Goal: Task Accomplishment & Management: Manage account settings

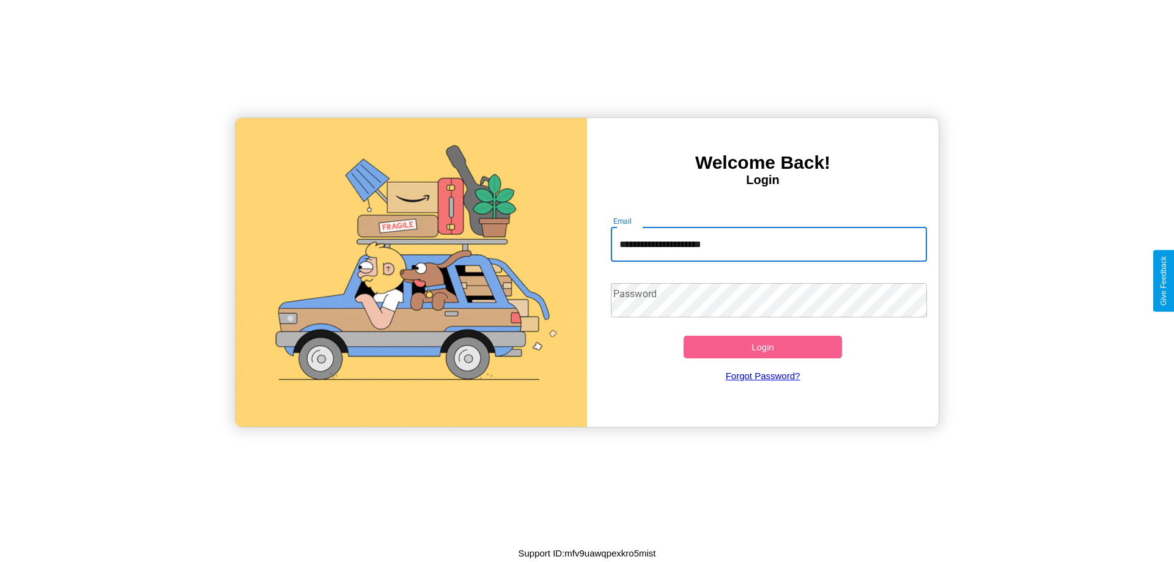
type input "**********"
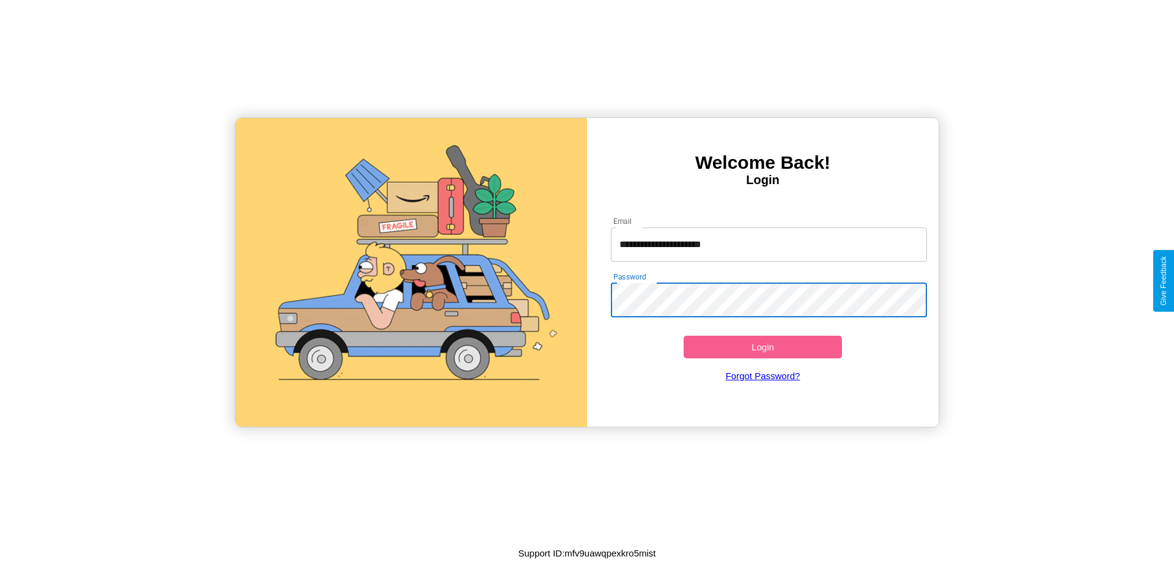
click at [762, 347] on button "Login" at bounding box center [762, 347] width 158 height 23
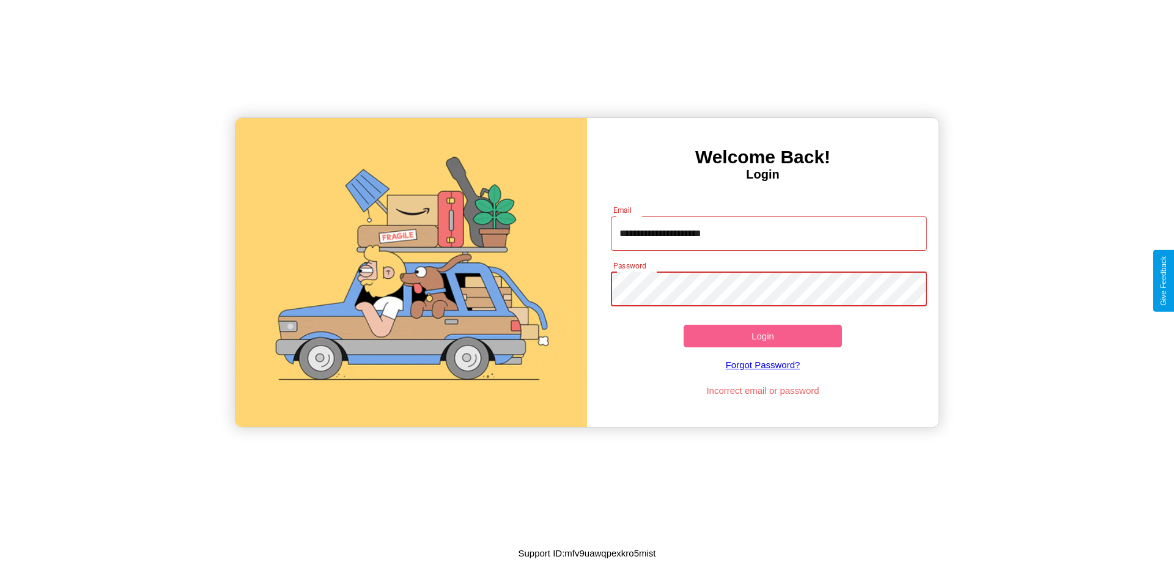
click at [762, 336] on button "Login" at bounding box center [762, 336] width 158 height 23
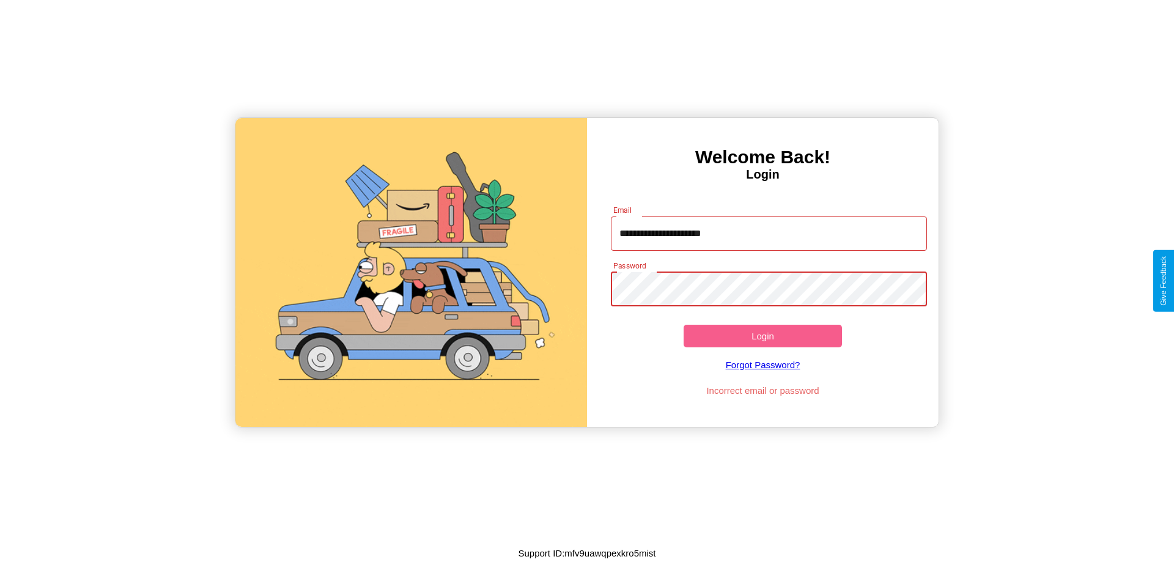
click at [762, 336] on button "Login" at bounding box center [762, 336] width 158 height 23
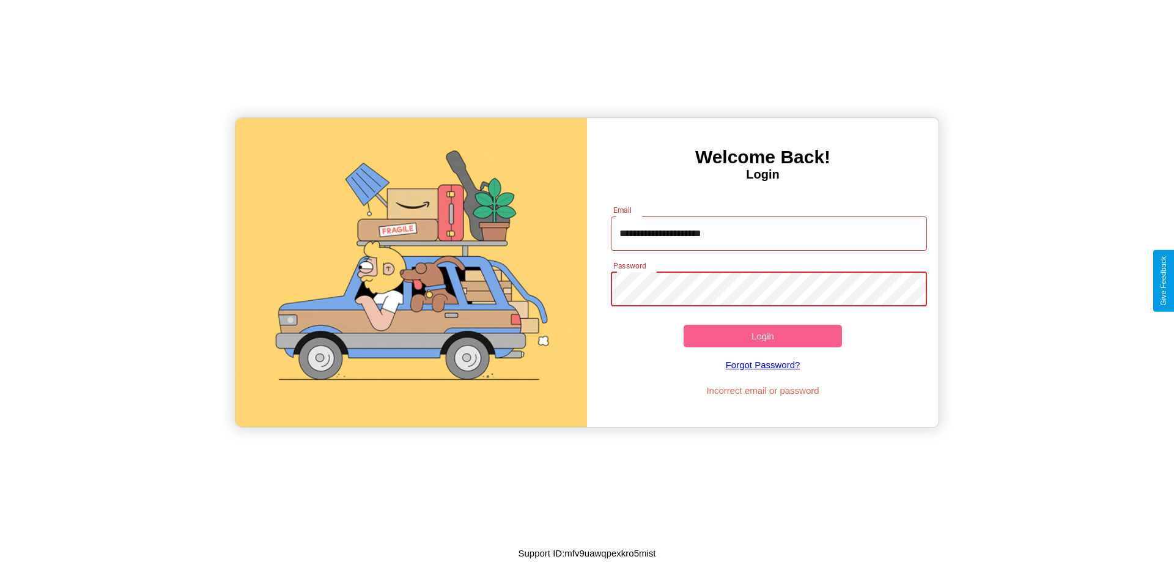
click at [762, 336] on button "Login" at bounding box center [762, 336] width 158 height 23
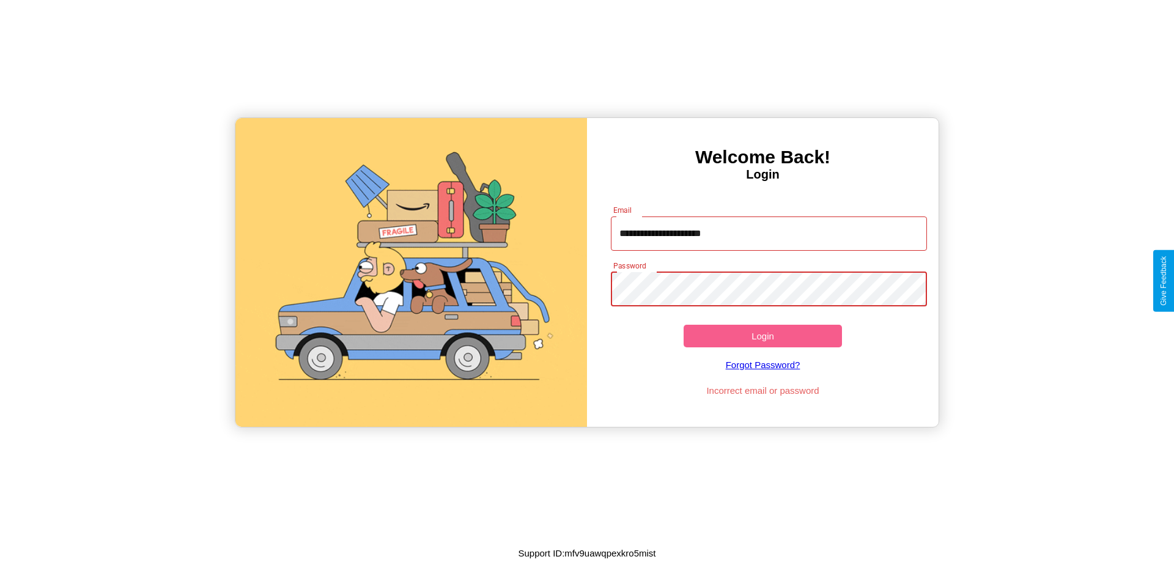
click at [762, 336] on button "Login" at bounding box center [762, 336] width 158 height 23
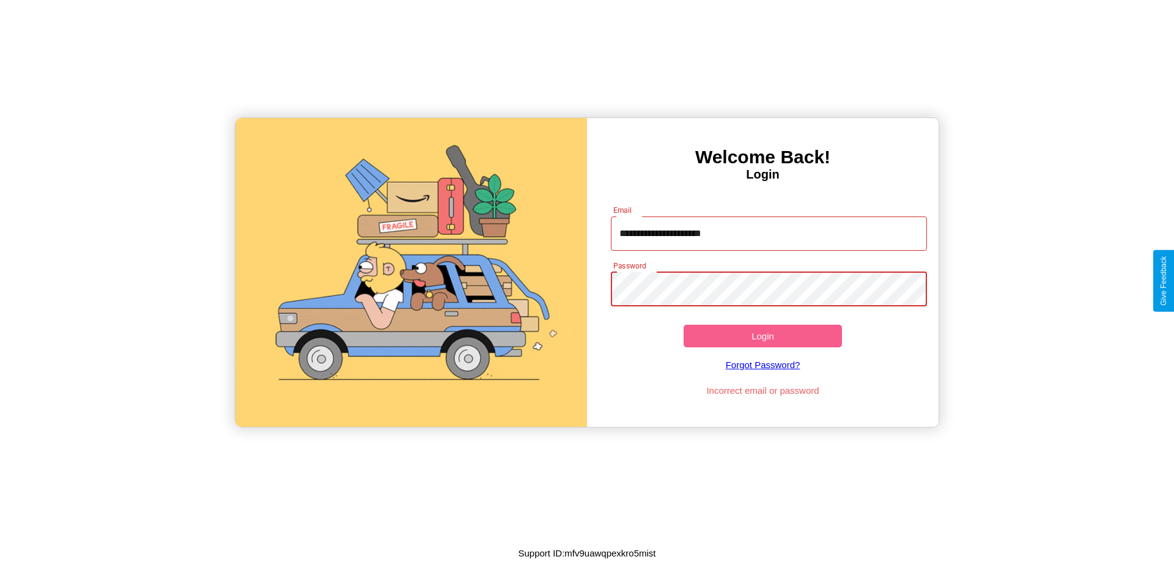
click at [762, 336] on button "Login" at bounding box center [762, 336] width 158 height 23
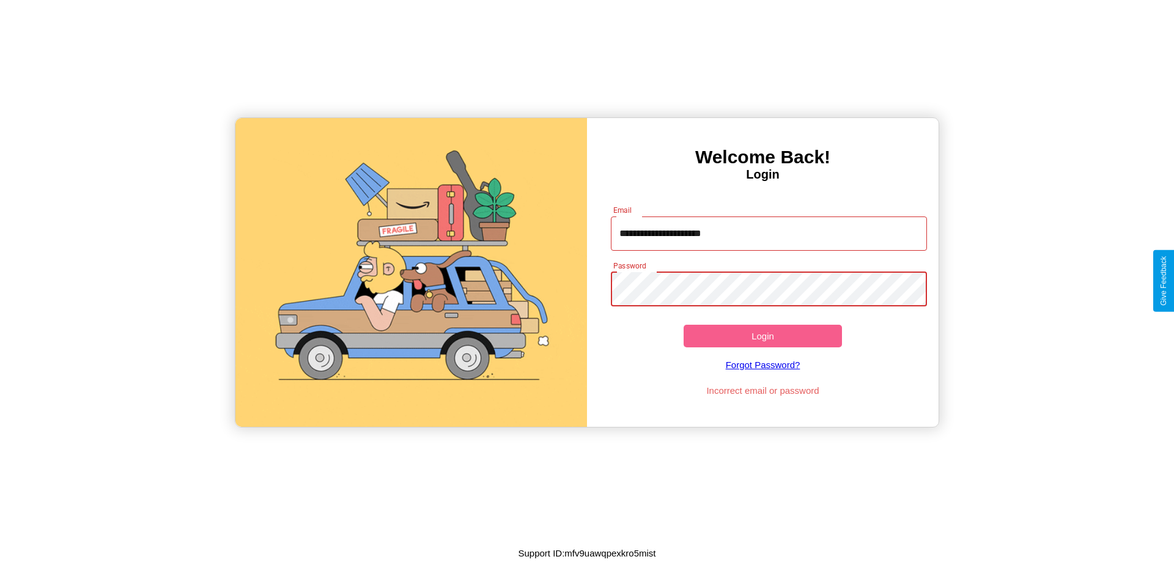
click at [762, 336] on button "Login" at bounding box center [762, 336] width 158 height 23
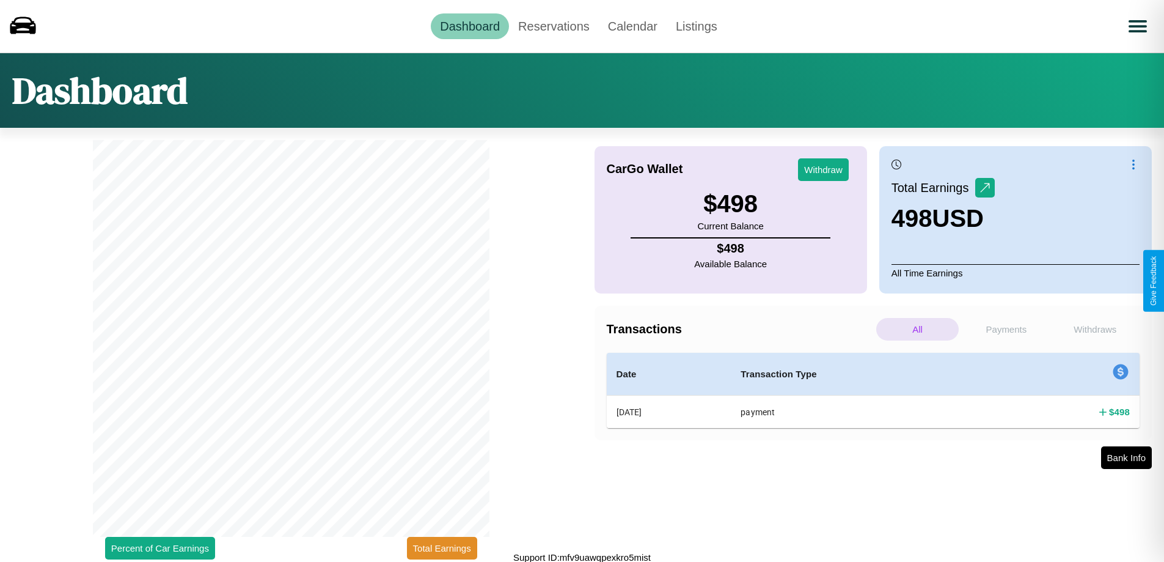
scroll to position [4, 0]
